Goal: Transaction & Acquisition: Book appointment/travel/reservation

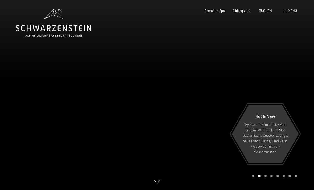
click at [267, 12] on span "BUCHEN" at bounding box center [265, 11] width 13 height 4
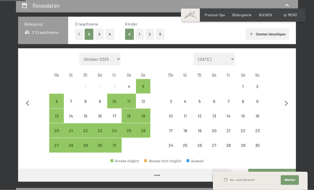
scroll to position [104, 0]
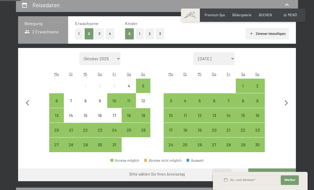
click at [286, 103] on icon "button" at bounding box center [286, 102] width 11 height 11
select select "[DATE]"
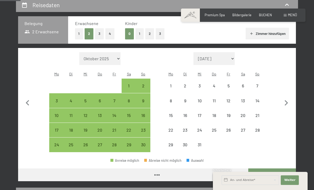
click at [288, 100] on icon "button" at bounding box center [286, 103] width 3 height 6
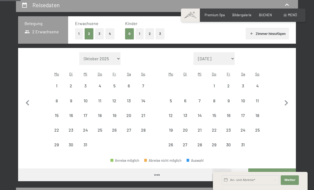
select select "[DATE]"
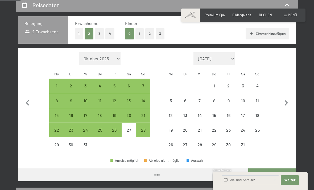
click at [287, 100] on icon "button" at bounding box center [286, 103] width 3 height 6
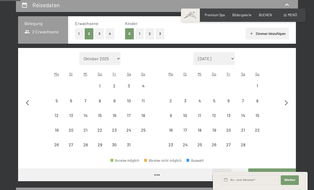
select select "[DATE]"
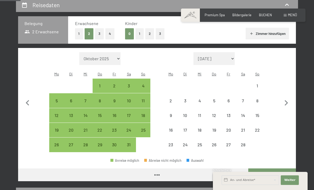
click at [286, 100] on icon "button" at bounding box center [286, 103] width 3 height 6
select select "[DATE]"
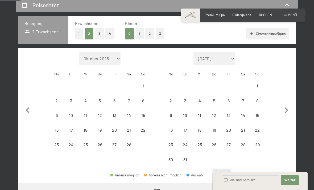
select select "[DATE]"
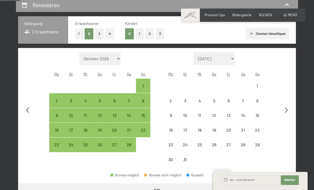
select select "[DATE]"
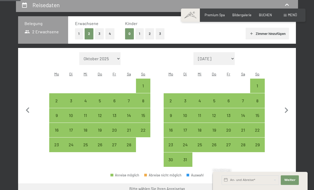
click at [287, 107] on icon "button" at bounding box center [286, 110] width 3 height 6
select select "[DATE]"
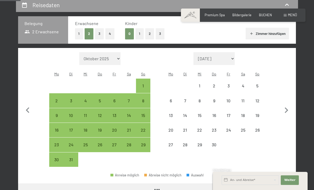
select select "[DATE]"
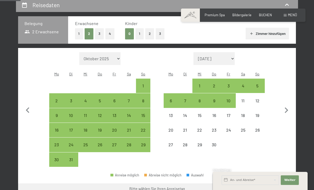
click at [288, 109] on icon "button" at bounding box center [286, 110] width 11 height 11
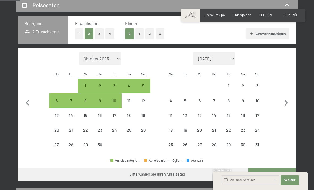
select select "[DATE]"
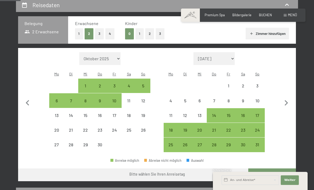
click at [287, 101] on icon "button" at bounding box center [286, 102] width 11 height 11
select select "[DATE]"
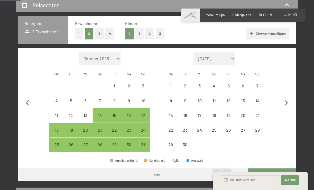
click at [285, 101] on icon "button" at bounding box center [286, 102] width 11 height 11
select select "[DATE]"
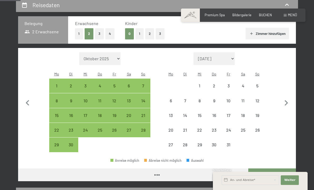
click at [284, 100] on icon "button" at bounding box center [286, 102] width 11 height 11
select select "[DATE]"
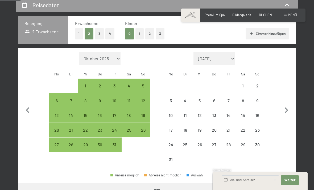
select select "[DATE]"
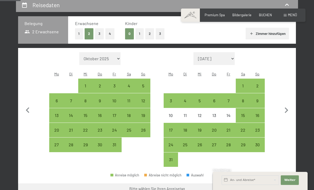
click at [243, 84] on div "1" at bounding box center [243, 90] width 13 height 13
select select "[DATE]"
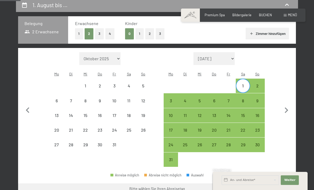
click at [244, 99] on div "8" at bounding box center [243, 105] width 13 height 13
select select "[DATE]"
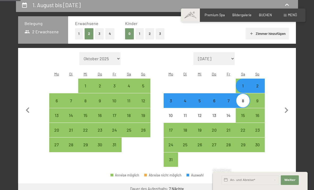
click at [276, 184] on button "Weiter zu „Zimmer“" at bounding box center [272, 189] width 48 height 13
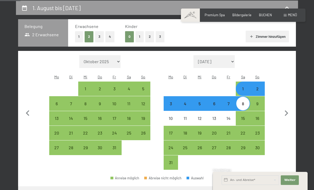
select select "[DATE]"
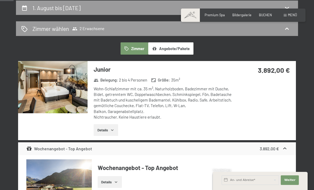
click at [294, 31] on div "Zimmer wählen 2 Erwachsene" at bounding box center [157, 28] width 282 height 15
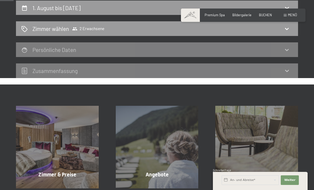
click at [287, 29] on icon at bounding box center [287, 29] width 4 height 2
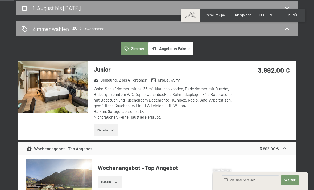
click at [291, 30] on div "Zimmer wählen 2 Erwachsene" at bounding box center [157, 29] width 272 height 8
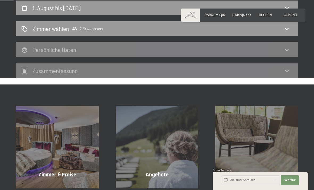
click at [285, 30] on icon at bounding box center [287, 29] width 6 height 6
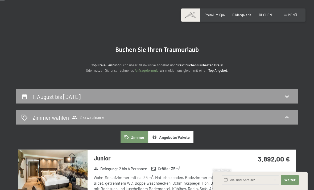
scroll to position [0, 0]
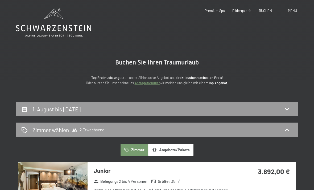
click at [30, 27] on icon at bounding box center [53, 23] width 75 height 28
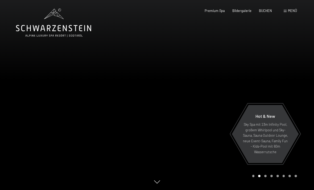
click at [265, 12] on div "BUCHEN" at bounding box center [265, 11] width 13 height 5
click at [268, 9] on span "BUCHEN" at bounding box center [265, 11] width 13 height 4
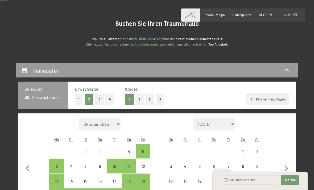
scroll to position [39, 0]
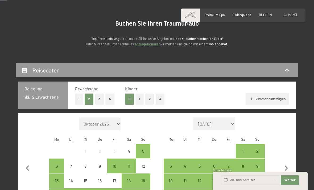
click at [140, 102] on button "1" at bounding box center [140, 98] width 8 height 11
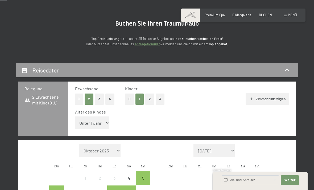
click at [98, 121] on select "Unter 1 Jahr 1 Jahr 2 Jahre 3 Jahre 4 Jahre 5 Jahre 6 Jahre 7 Jahre 8 Jahre 9 J…" at bounding box center [92, 122] width 35 height 13
select select "6"
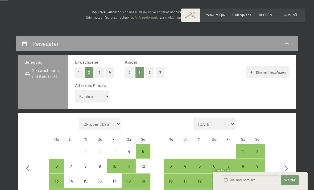
scroll to position [110, 0]
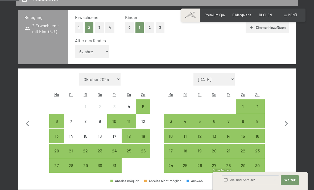
click at [286, 118] on icon "button" at bounding box center [286, 123] width 11 height 11
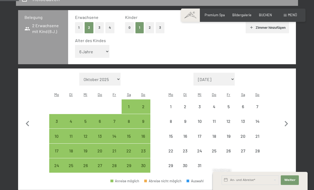
select select "[DATE]"
click at [286, 118] on icon "button" at bounding box center [286, 123] width 11 height 11
select select "[DATE]"
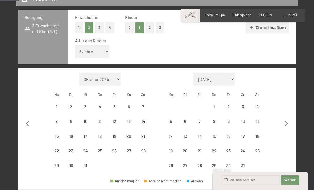
click at [285, 118] on icon "button" at bounding box center [286, 123] width 11 height 11
select select "[DATE]"
click at [286, 118] on icon "button" at bounding box center [286, 123] width 11 height 11
select select "[DATE]"
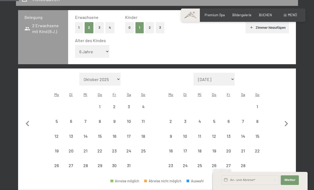
select select "[DATE]"
click at [286, 115] on button "button" at bounding box center [286, 130] width 11 height 115
select select "[DATE]"
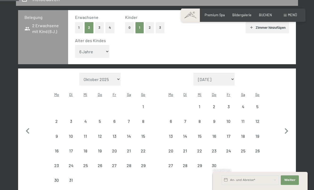
select select "[DATE]"
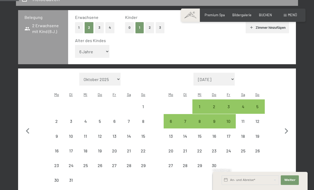
click at [286, 125] on icon "button" at bounding box center [286, 130] width 11 height 11
select select "[DATE]"
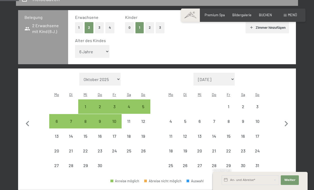
click at [289, 118] on icon "button" at bounding box center [286, 123] width 11 height 11
select select "[DATE]"
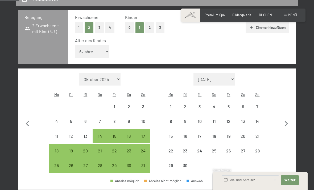
click at [289, 118] on icon "button" at bounding box center [286, 123] width 11 height 11
select select "[DATE]"
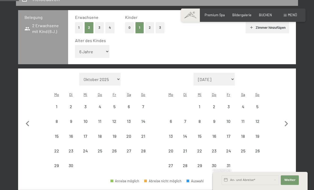
select select "[DATE]"
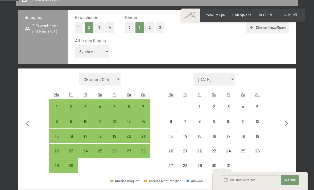
select select "[DATE]"
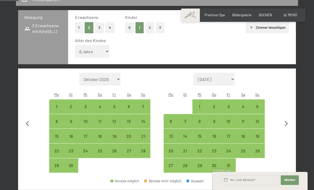
click at [288, 118] on icon "button" at bounding box center [286, 123] width 11 height 11
select select "[DATE]"
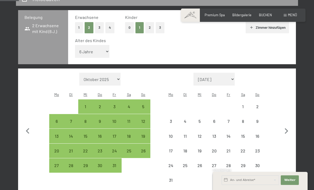
click at [244, 104] on div "1" at bounding box center [243, 110] width 13 height 13
select select "[DATE]"
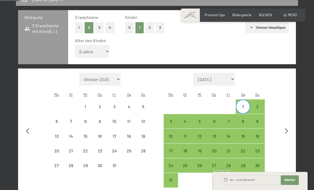
click at [244, 119] on div "8" at bounding box center [243, 125] width 13 height 13
select select "[DATE]"
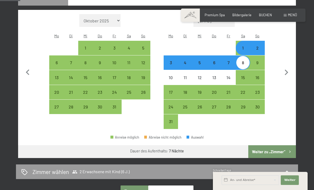
click at [274, 145] on button "Weiter zu „Zimmer“" at bounding box center [272, 151] width 48 height 13
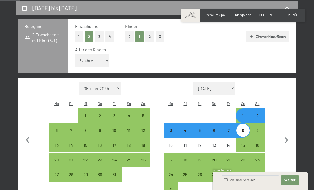
select select "[DATE]"
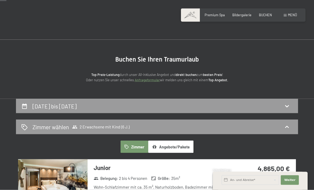
scroll to position [0, 0]
